Goal: Task Accomplishment & Management: Manage account settings

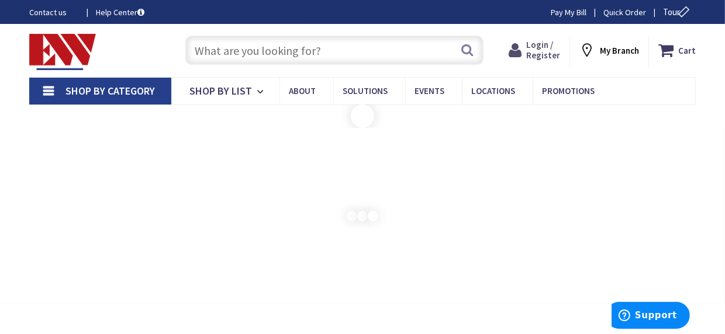
click at [545, 48] on span "Login / Register" at bounding box center [543, 50] width 34 height 22
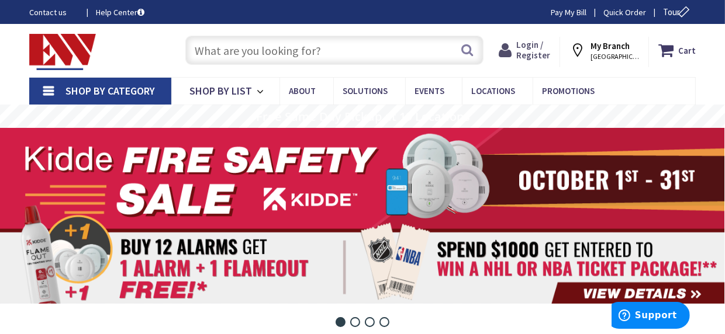
click at [533, 42] on span "Login / Register" at bounding box center [534, 50] width 34 height 22
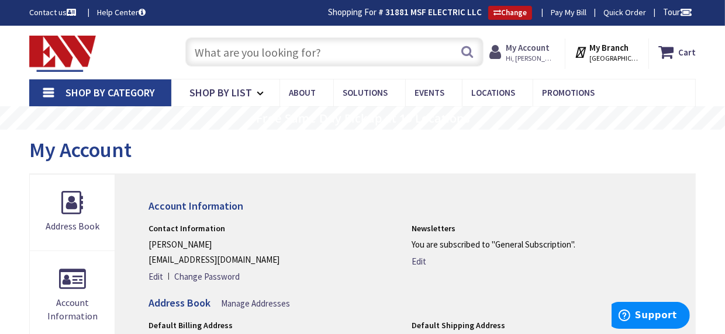
click at [545, 53] on strong "My Account" at bounding box center [528, 47] width 44 height 11
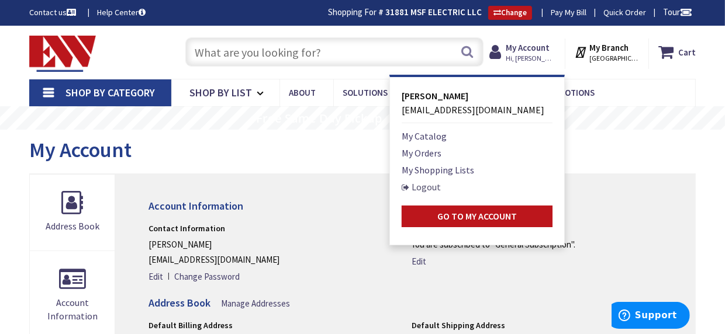
click at [431, 186] on link "Logout" at bounding box center [421, 187] width 39 height 14
